Goal: Transaction & Acquisition: Purchase product/service

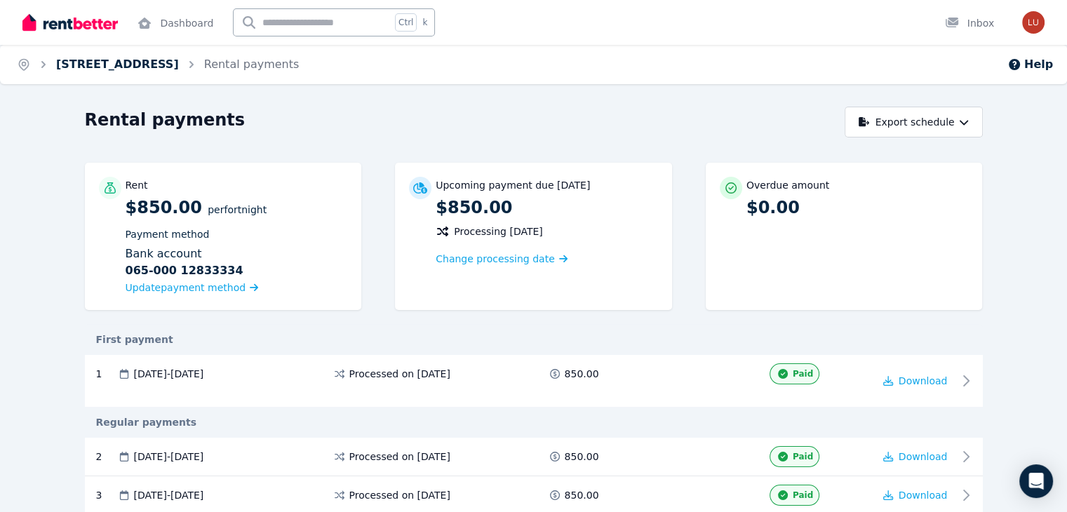
click at [179, 69] on link "[STREET_ADDRESS]" at bounding box center [117, 64] width 123 height 13
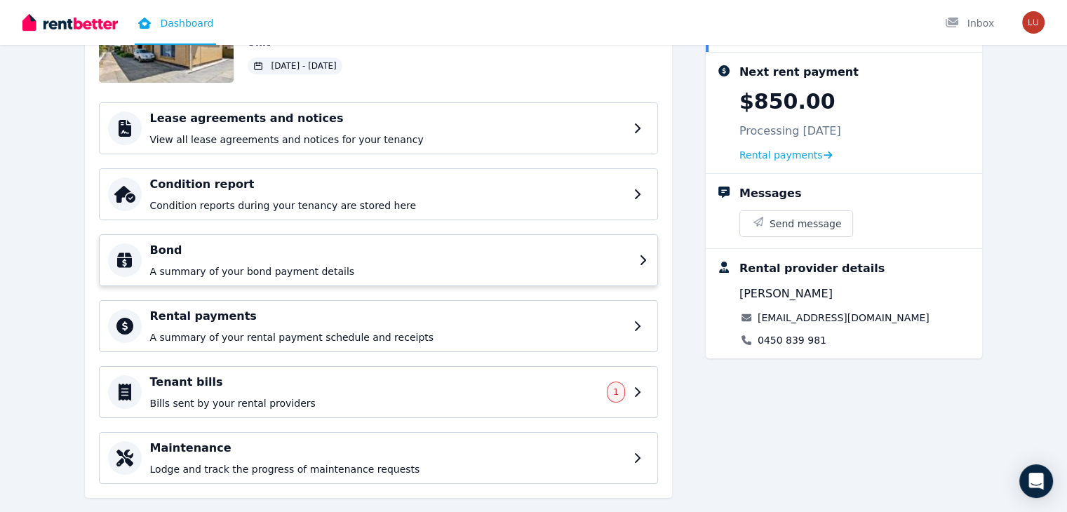
scroll to position [154, 0]
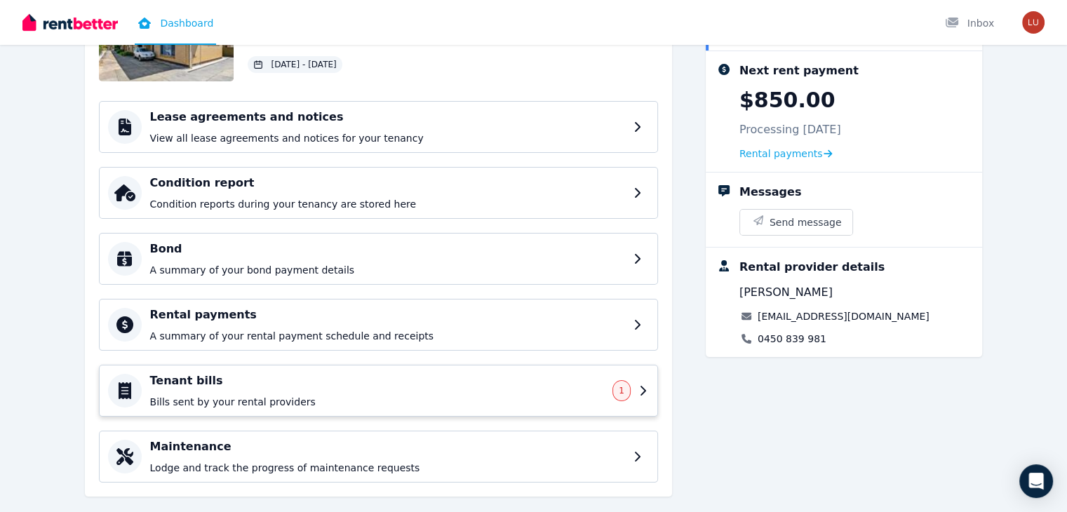
click at [182, 379] on h4 "Tenant bills" at bounding box center [377, 380] width 455 height 17
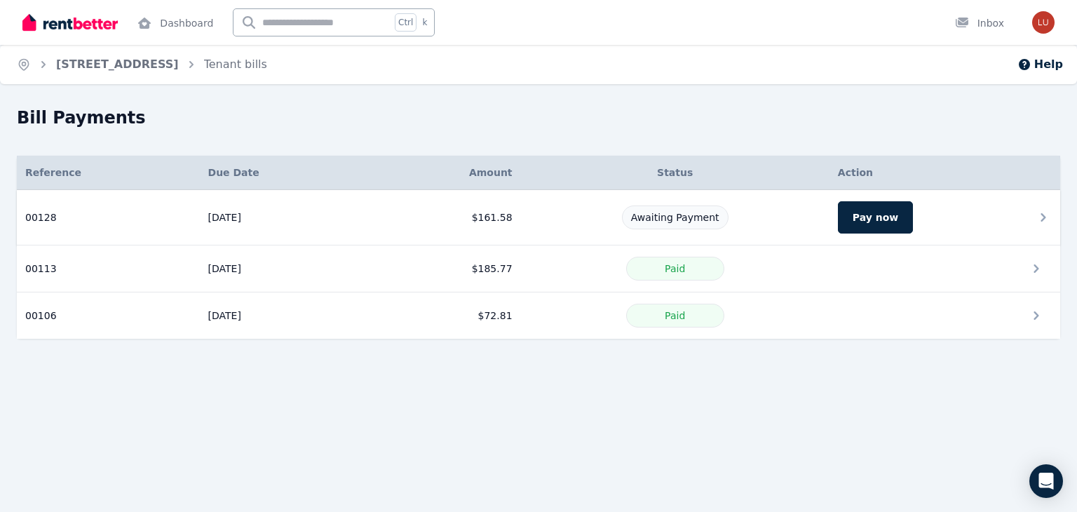
click at [200, 235] on td "[DATE]" at bounding box center [285, 217] width 170 height 55
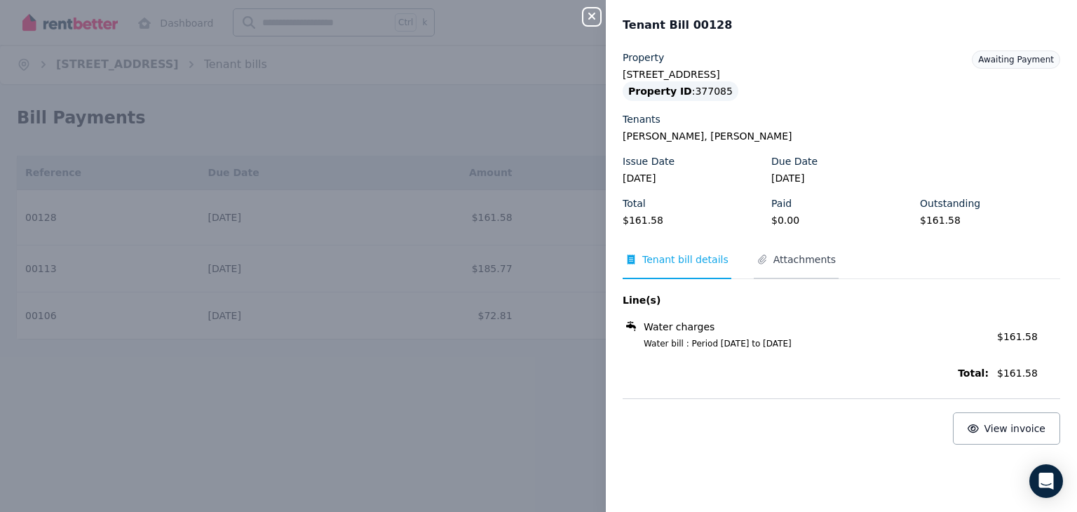
click at [803, 264] on span "Attachments" at bounding box center [805, 260] width 62 height 14
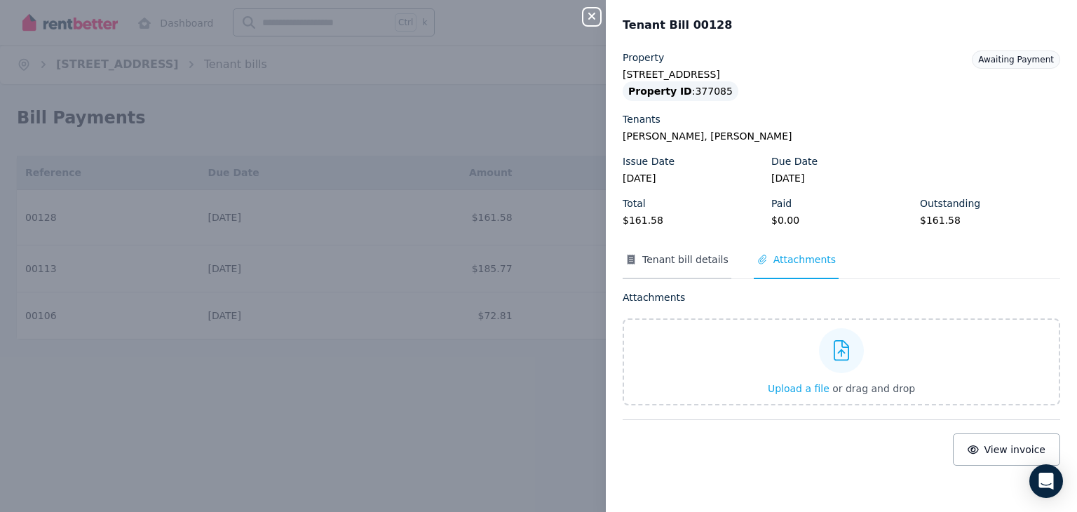
click at [653, 261] on span "Tenant bill details" at bounding box center [686, 260] width 86 height 14
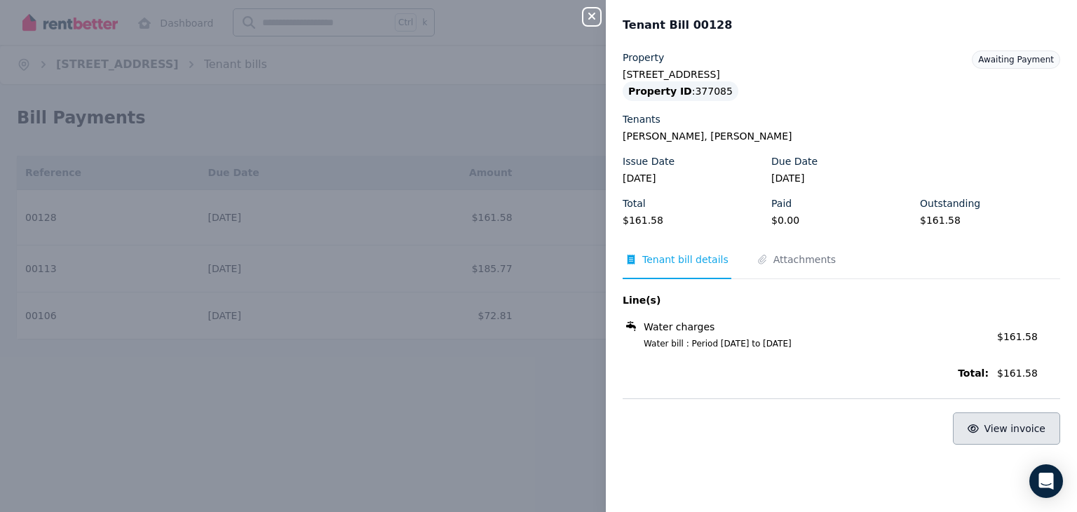
click at [957, 418] on button "View invoice" at bounding box center [1006, 428] width 107 height 32
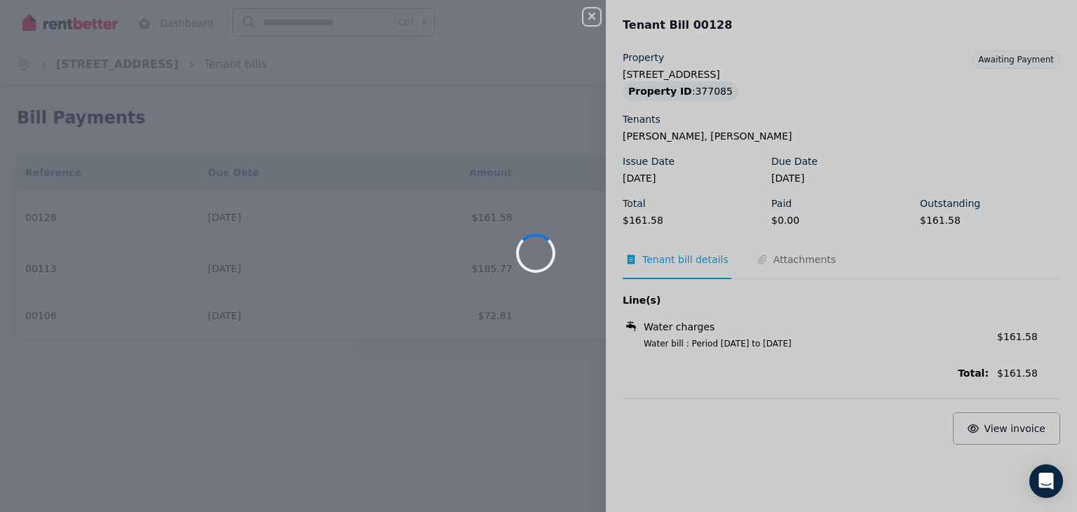
drag, startPoint x: 957, startPoint y: 418, endPoint x: 751, endPoint y: 339, distance: 220.9
click at [751, 339] on div at bounding box center [538, 256] width 1077 height 512
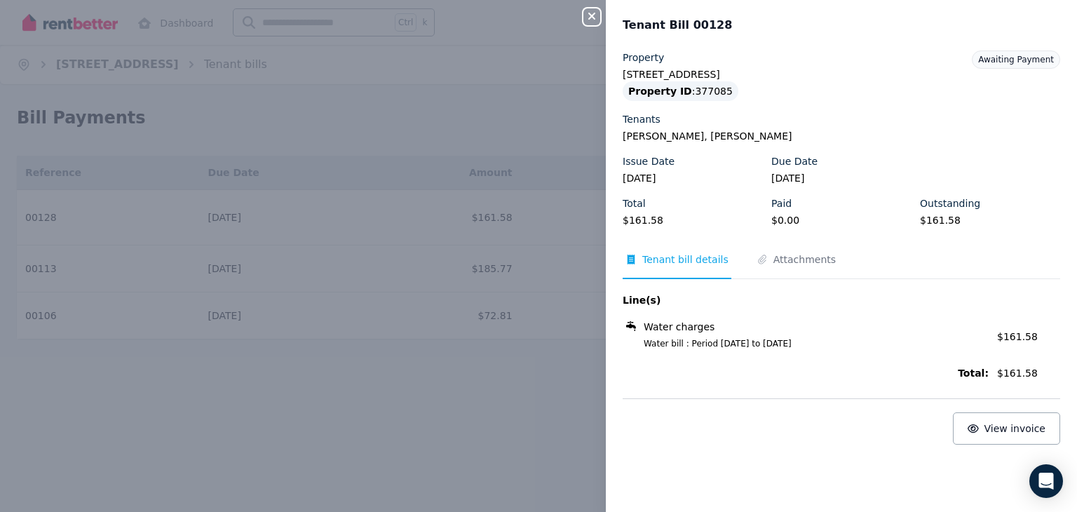
click at [436, 365] on div "Close panel Tenant Bill 00128 Property [STREET_ADDRESS] Property ID : 377085 Te…" at bounding box center [538, 256] width 1077 height 512
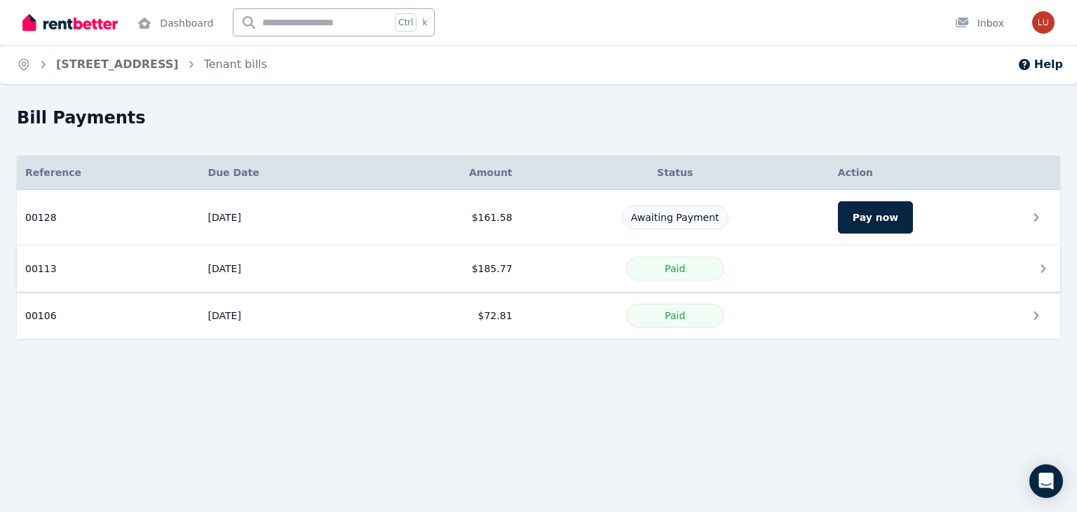
click at [1033, 267] on td at bounding box center [945, 269] width 231 height 47
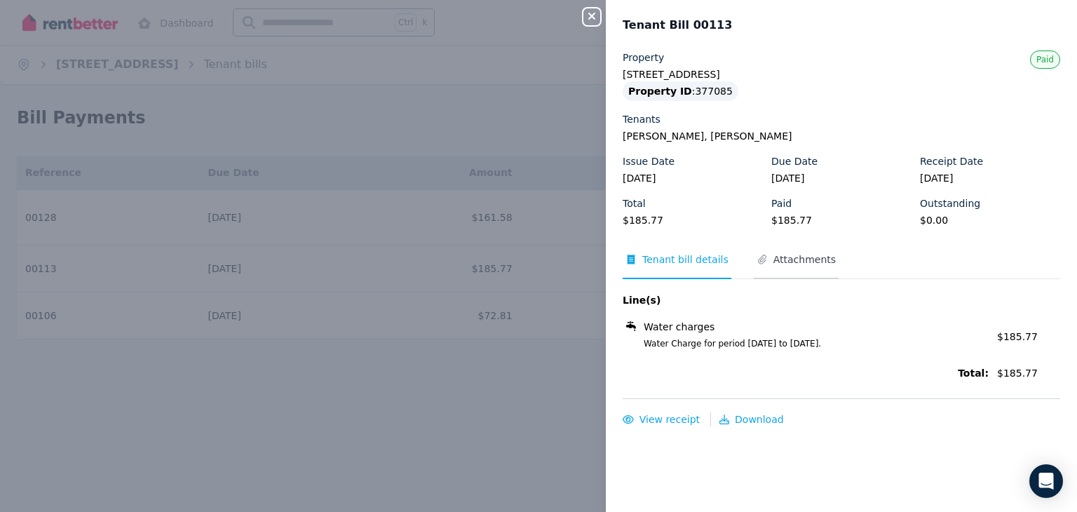
click at [786, 276] on span "Attachments" at bounding box center [796, 266] width 85 height 27
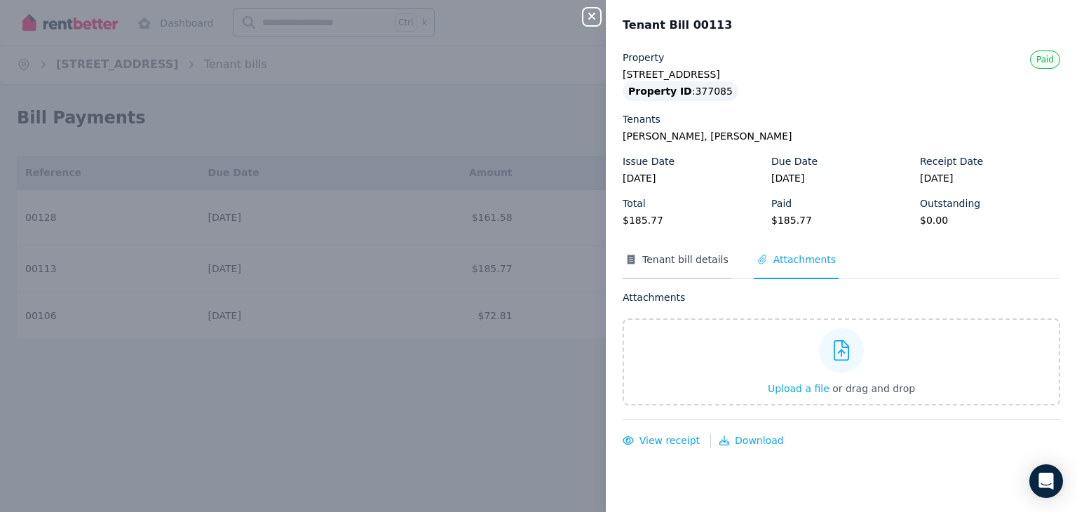
click at [666, 256] on span "Tenant bill details" at bounding box center [686, 260] width 86 height 14
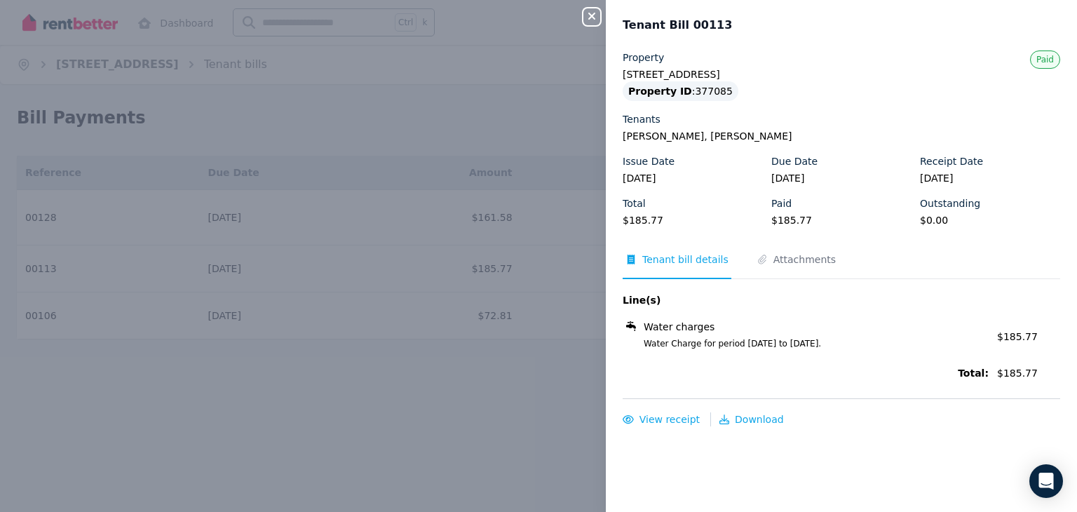
click at [310, 377] on div "Close panel Tenant Bill 00113 Property [STREET_ADDRESS] Property ID : 377085 Te…" at bounding box center [538, 256] width 1077 height 512
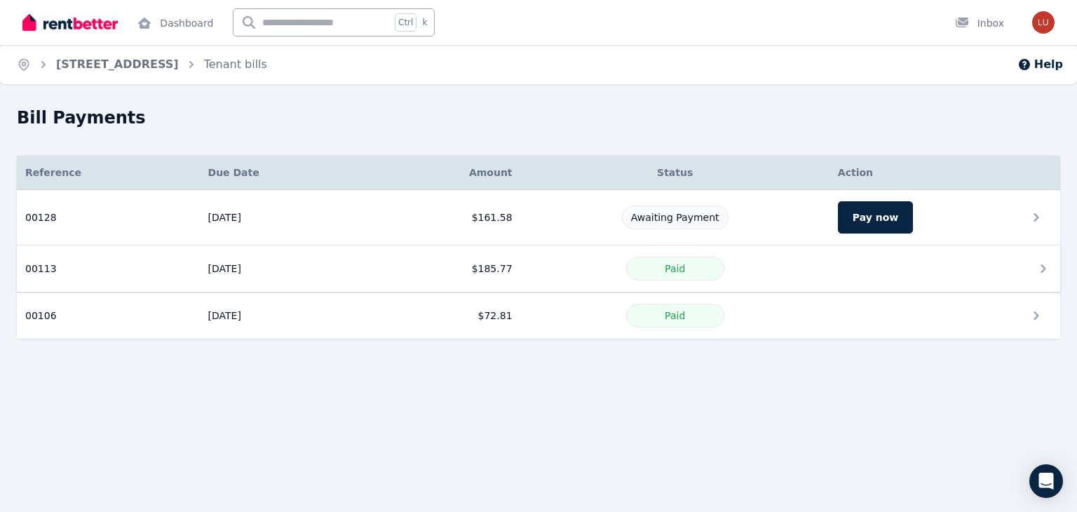
click at [102, 269] on td "00113 Reference: 00113 Due date: [DATE] Amount: $185.77 Status: Paid" at bounding box center [108, 269] width 183 height 47
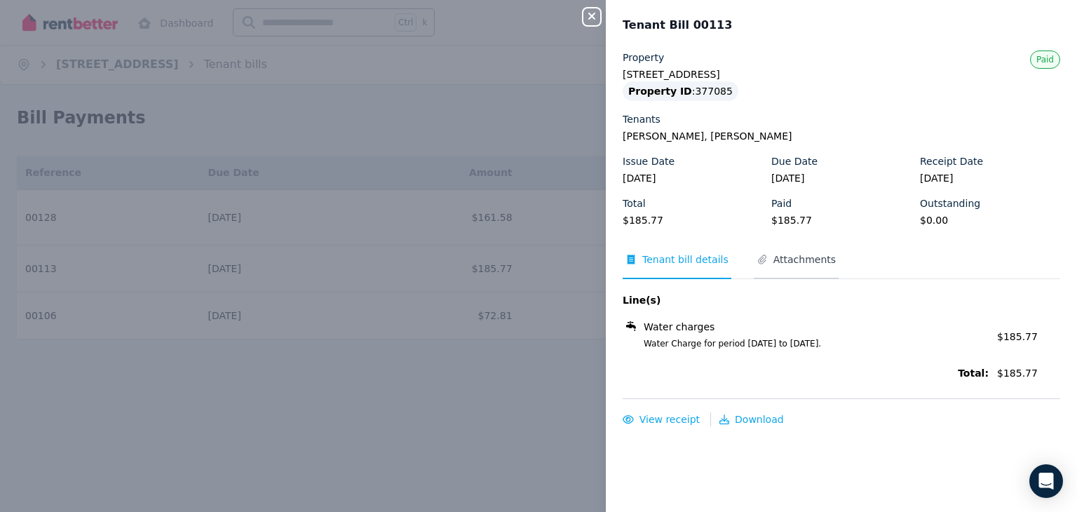
click at [800, 267] on span "Attachments" at bounding box center [796, 266] width 85 height 27
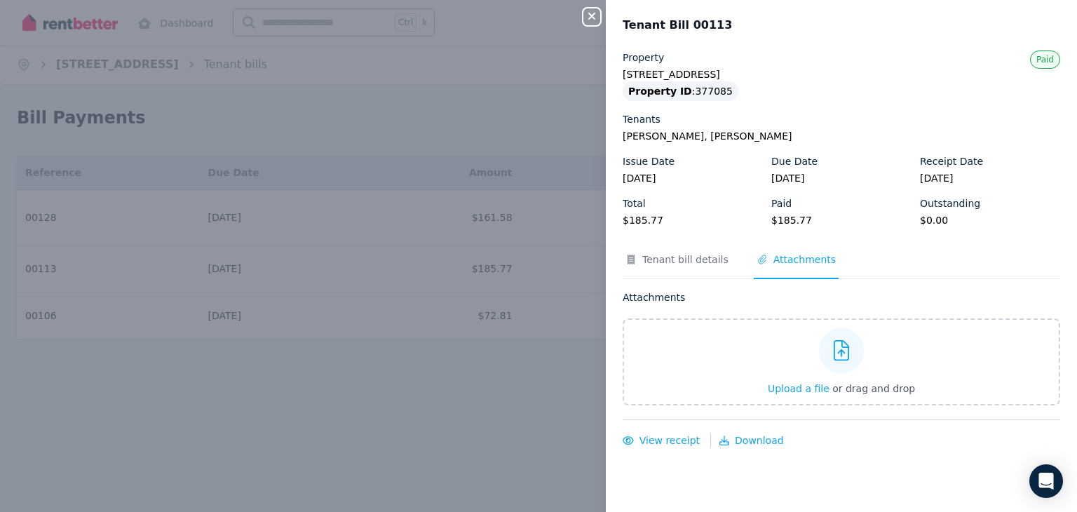
click at [488, 321] on div "Close panel Tenant Bill 00113 Property [STREET_ADDRESS] Property ID : 377085 Te…" at bounding box center [538, 256] width 1077 height 512
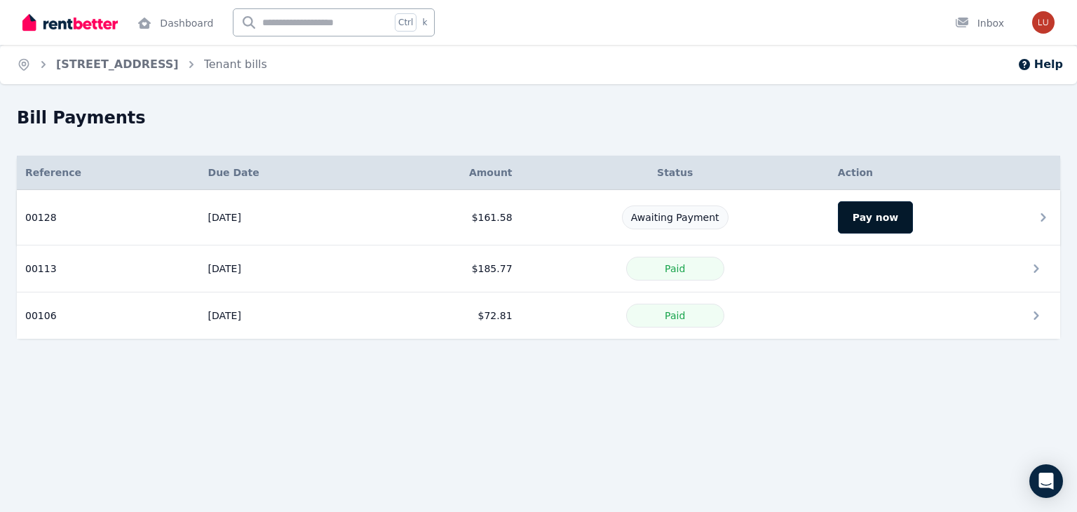
click at [884, 217] on button "Pay now" at bounding box center [875, 217] width 75 height 32
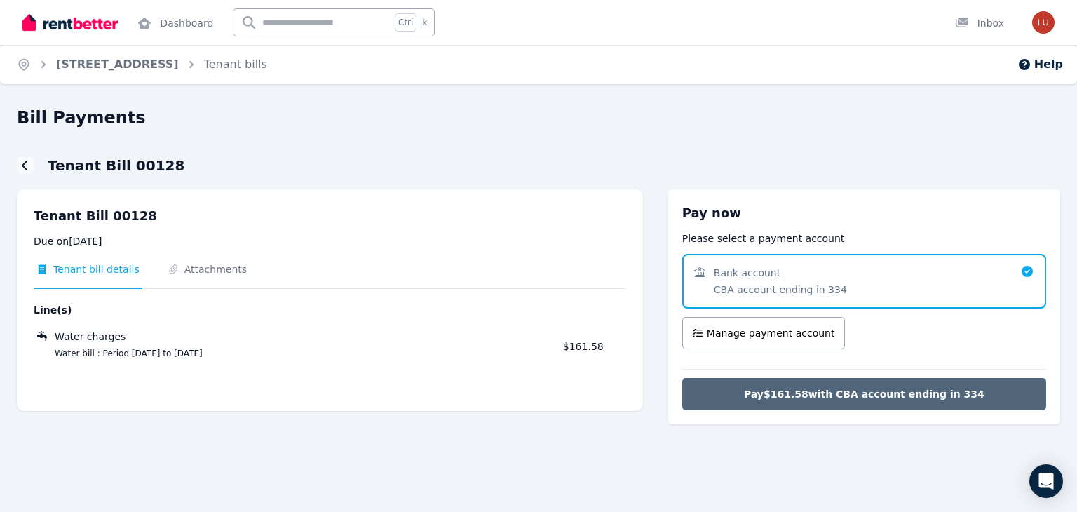
click at [860, 397] on span "Pay $161.58 with CBA account ending in 334" at bounding box center [864, 394] width 241 height 14
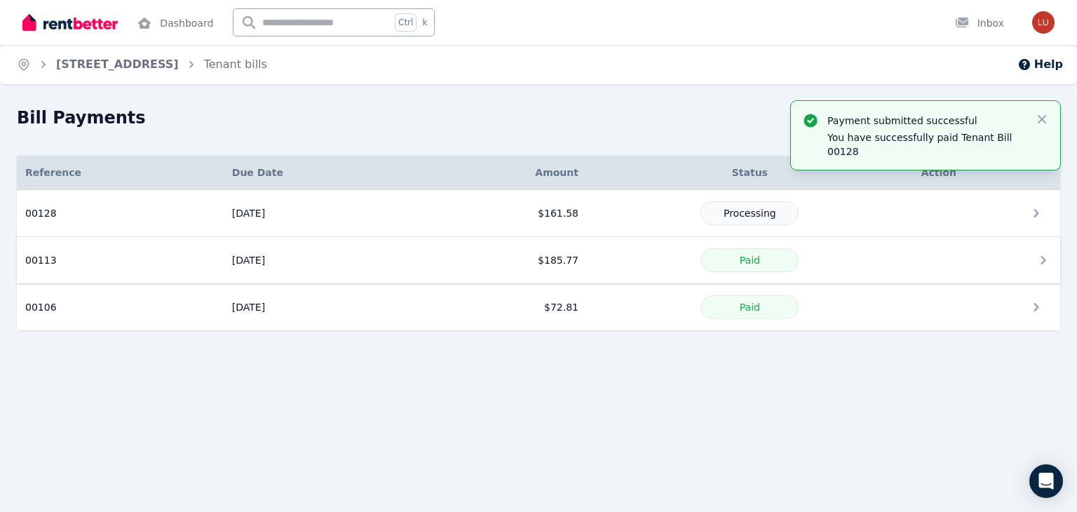
click at [1049, 264] on icon at bounding box center [1043, 260] width 17 height 17
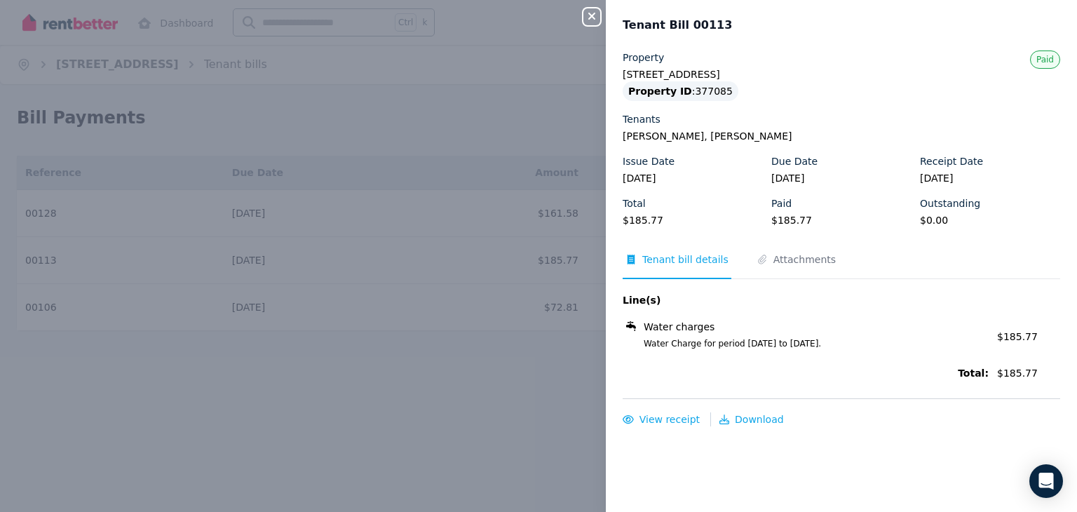
click at [434, 323] on div "Close panel Tenant Bill 00113 Property [STREET_ADDRESS] Property ID : 377085 Te…" at bounding box center [538, 256] width 1077 height 512
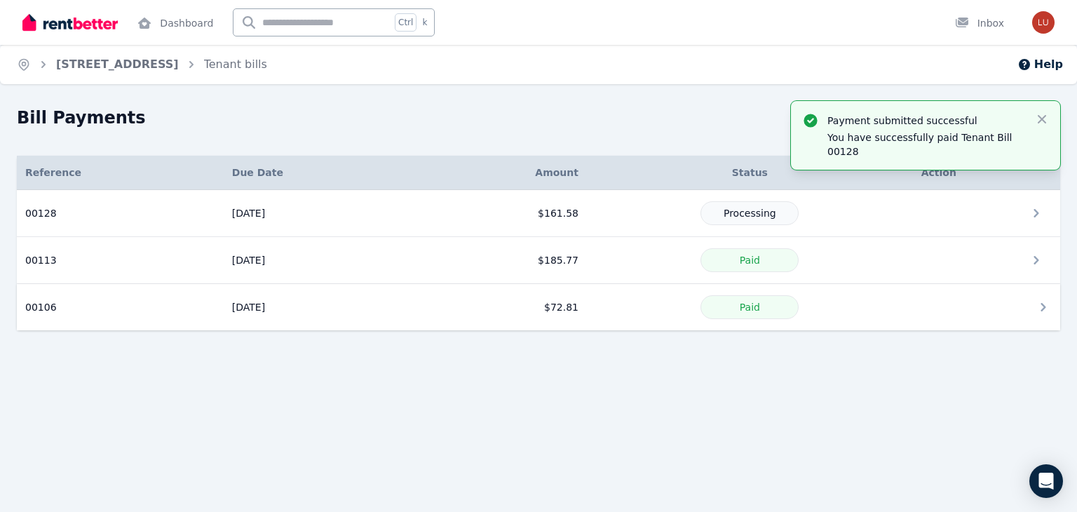
click at [1042, 307] on icon at bounding box center [1043, 307] width 17 height 17
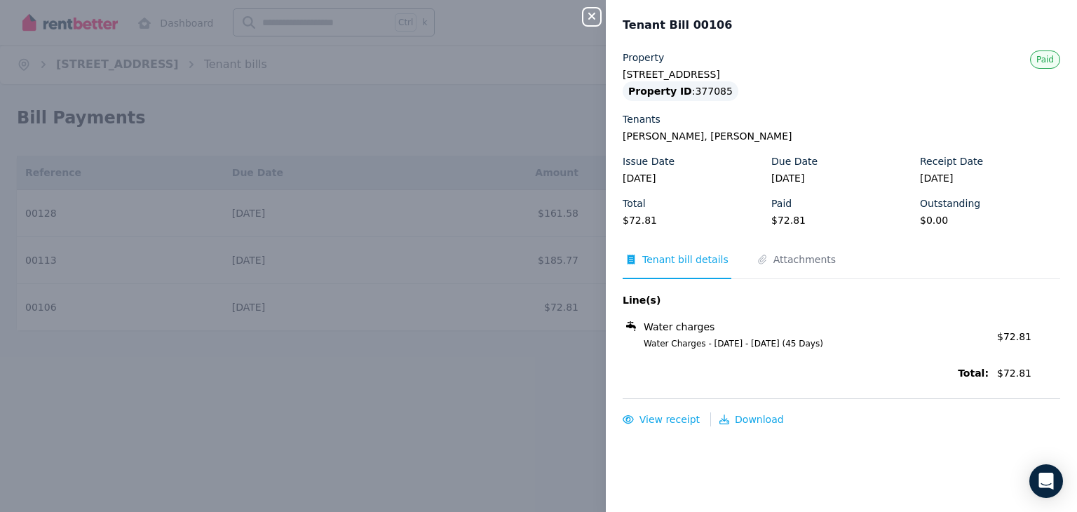
click at [535, 387] on div "Close panel Tenant Bill 00106 Property [STREET_ADDRESS] Property ID : 377085 Te…" at bounding box center [538, 256] width 1077 height 512
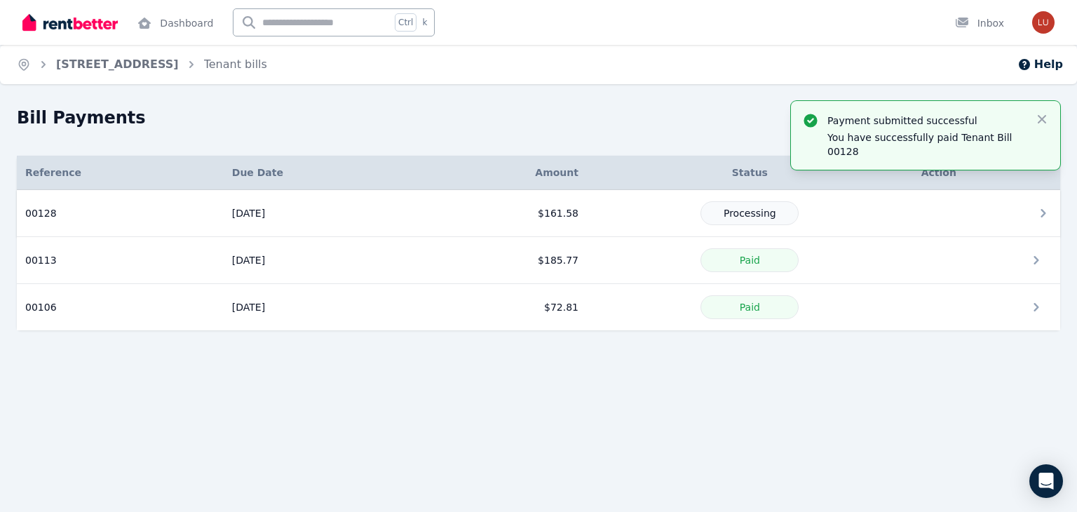
click at [1037, 208] on icon at bounding box center [1043, 213] width 17 height 17
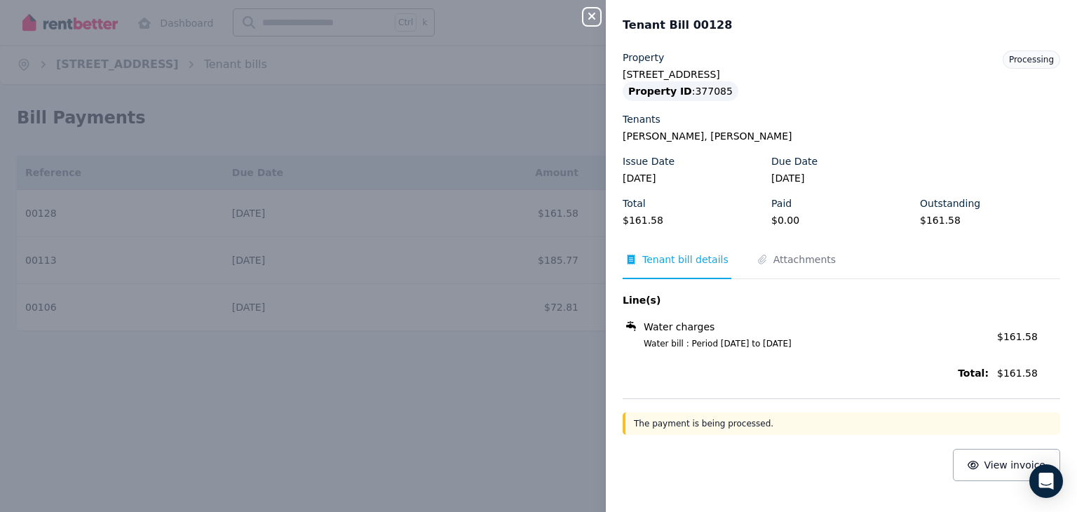
click at [485, 420] on div "Close panel Tenant Bill 00128 Property [STREET_ADDRESS] Property ID : 377085 Te…" at bounding box center [538, 256] width 1077 height 512
